Goal: Task Accomplishment & Management: Complete application form

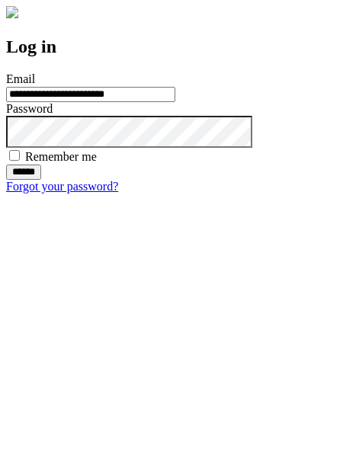
type input "**********"
click at [41, 180] on input "******" at bounding box center [23, 172] width 35 height 15
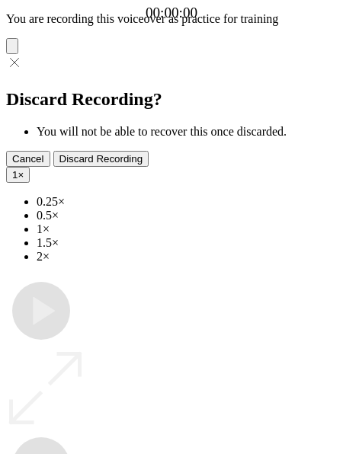
type input "**********"
